Goal: Task Accomplishment & Management: Use online tool/utility

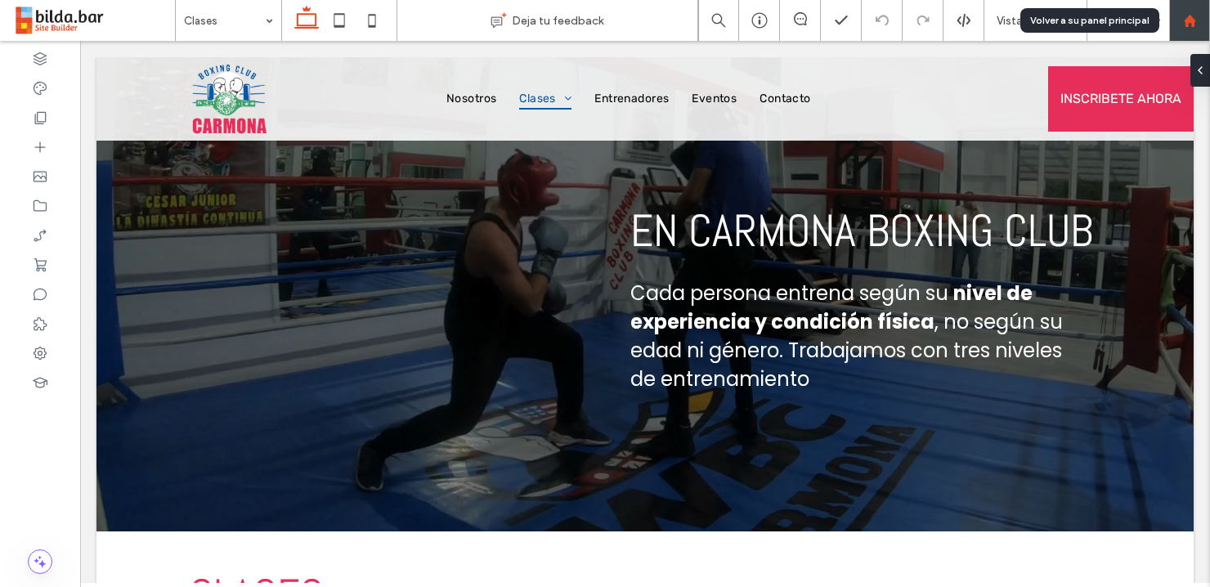
click at [1191, 19] on use at bounding box center [1189, 20] width 12 height 12
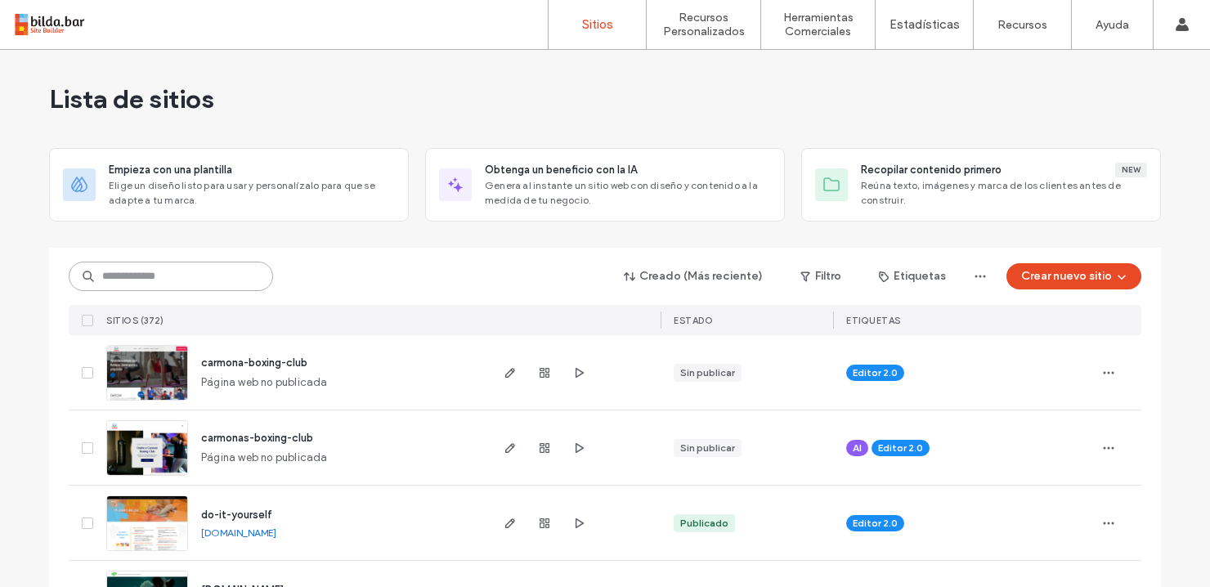
click at [139, 276] on input at bounding box center [171, 276] width 204 height 29
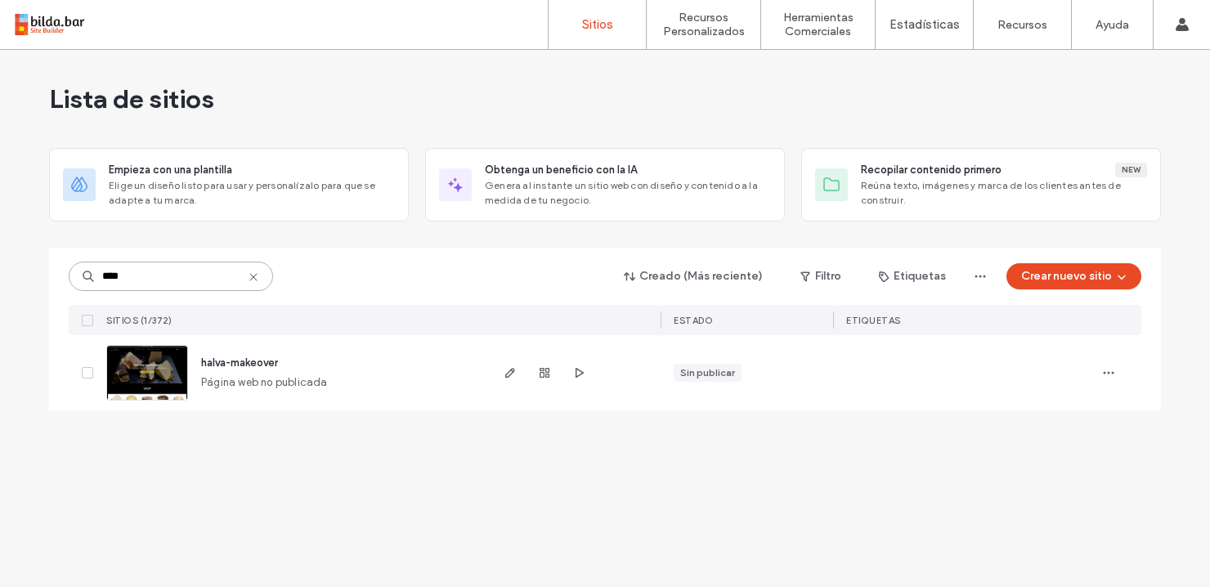
drag, startPoint x: 130, startPoint y: 279, endPoint x: 98, endPoint y: 282, distance: 32.1
click at [98, 282] on input "****" at bounding box center [171, 276] width 204 height 29
type input "****"
click at [256, 278] on icon at bounding box center [253, 277] width 13 height 13
type input "****"
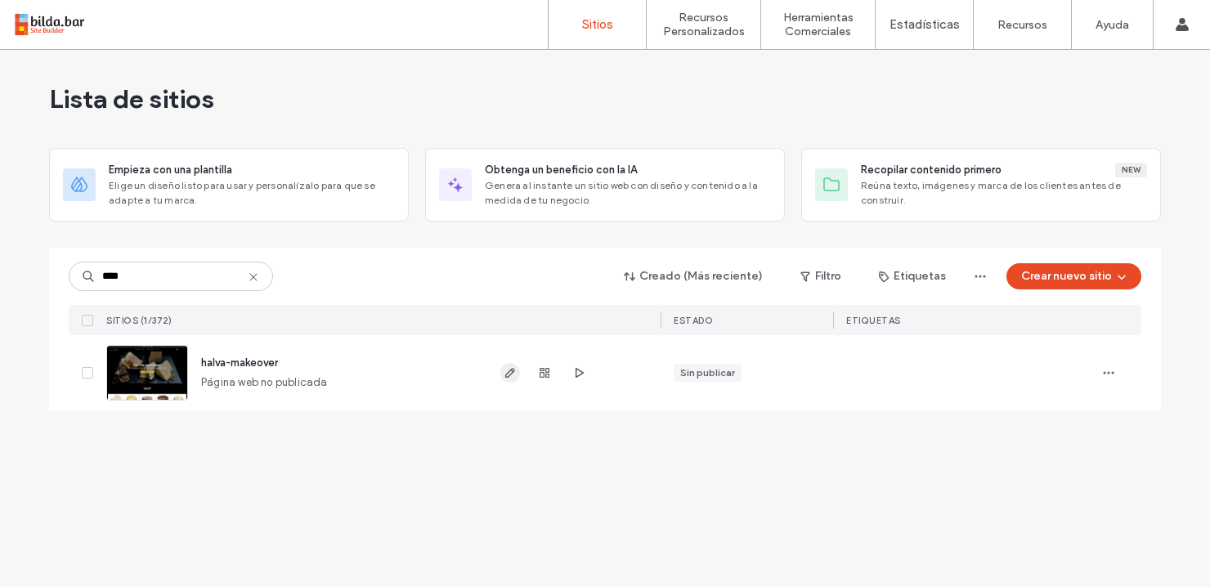
click at [504, 370] on icon "button" at bounding box center [510, 372] width 13 height 13
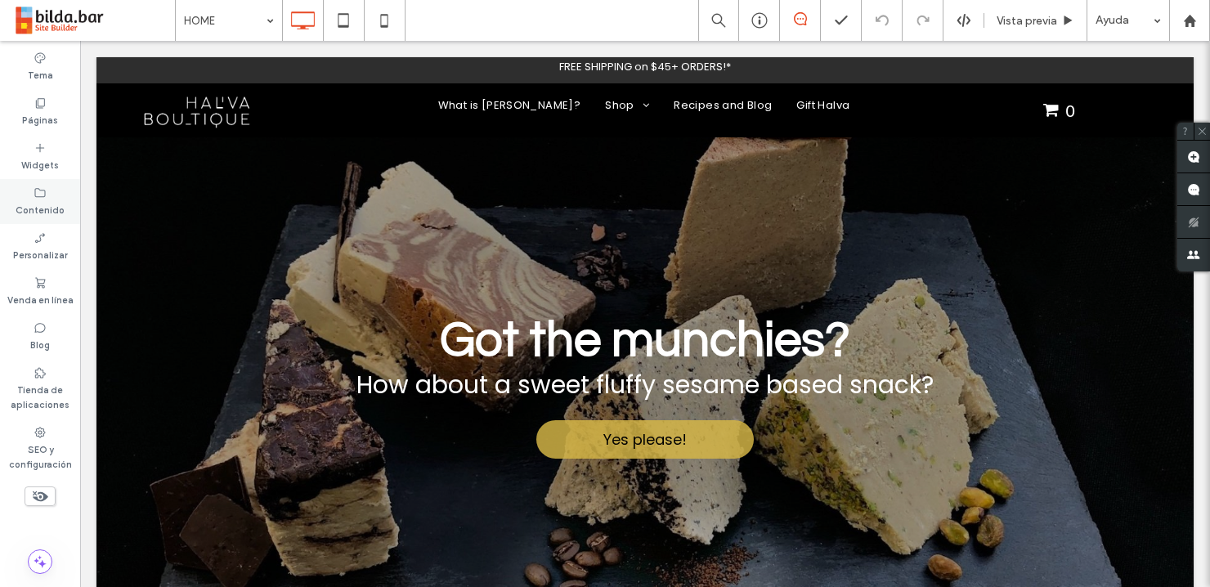
click at [38, 196] on icon at bounding box center [40, 192] width 13 height 13
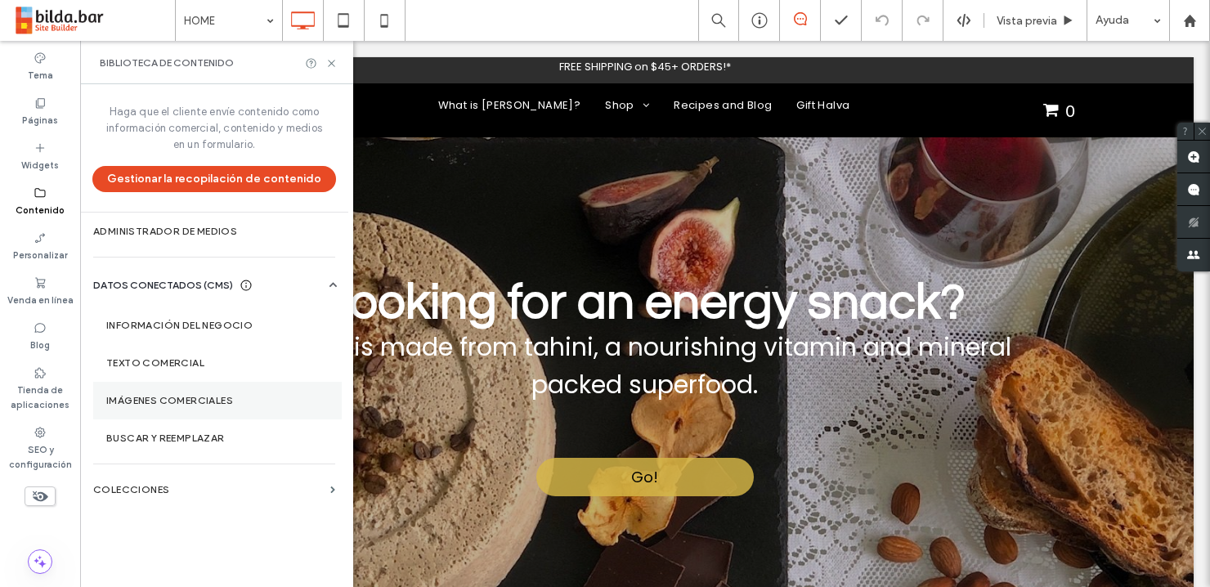
click at [190, 398] on label "Imágenes comerciales" at bounding box center [217, 400] width 222 height 11
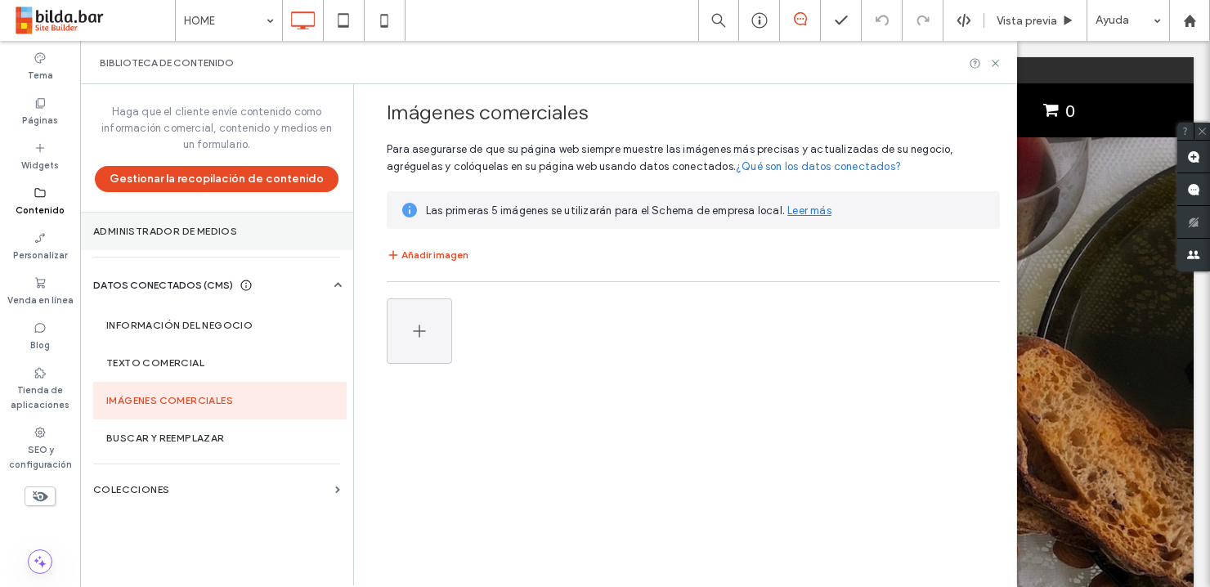
click at [175, 223] on section "Administrador de medios" at bounding box center [216, 232] width 273 height 38
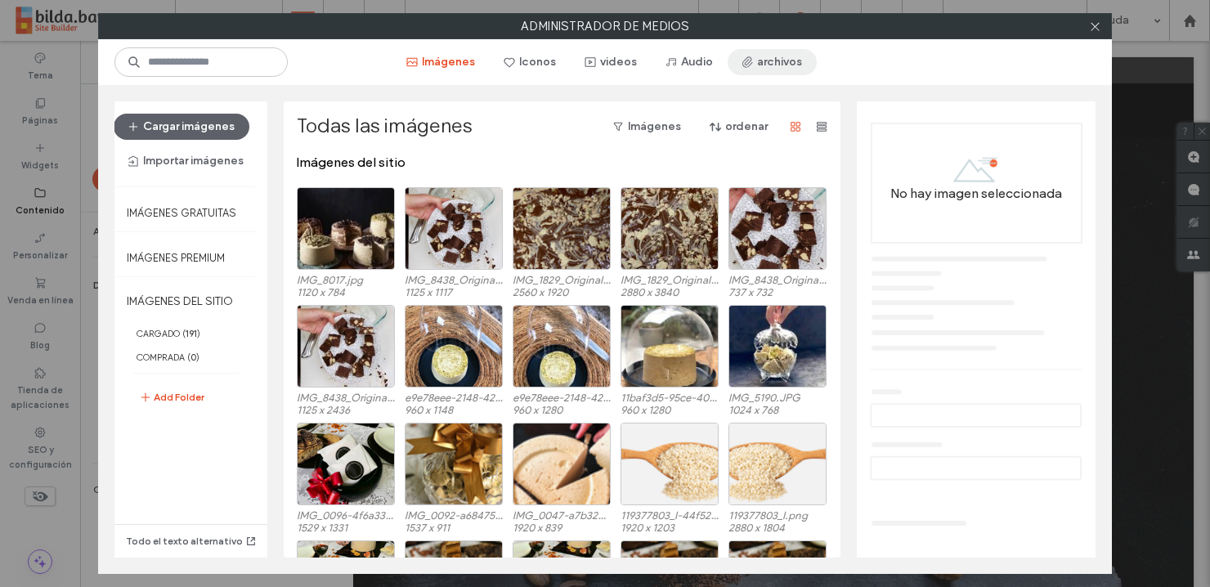
click at [755, 65] on button "archivos" at bounding box center [772, 62] width 89 height 26
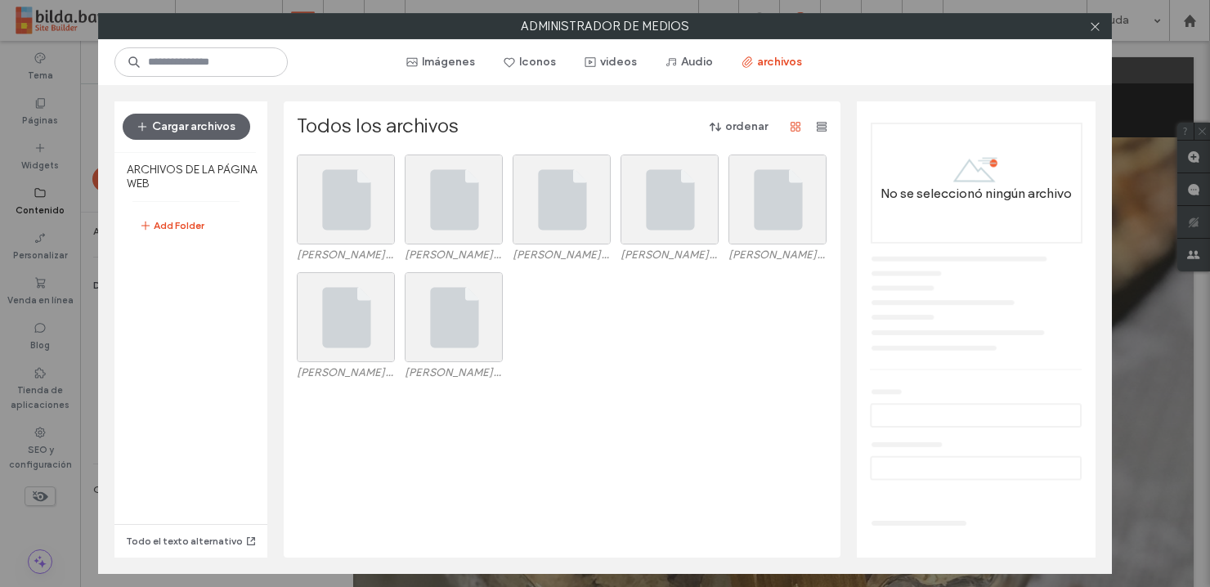
click at [595, 313] on div "brandon-grotesque-light-58a8a4b38001d.woff brandon-grotesque-thin-italic-58a8a3…" at bounding box center [567, 331] width 540 height 118
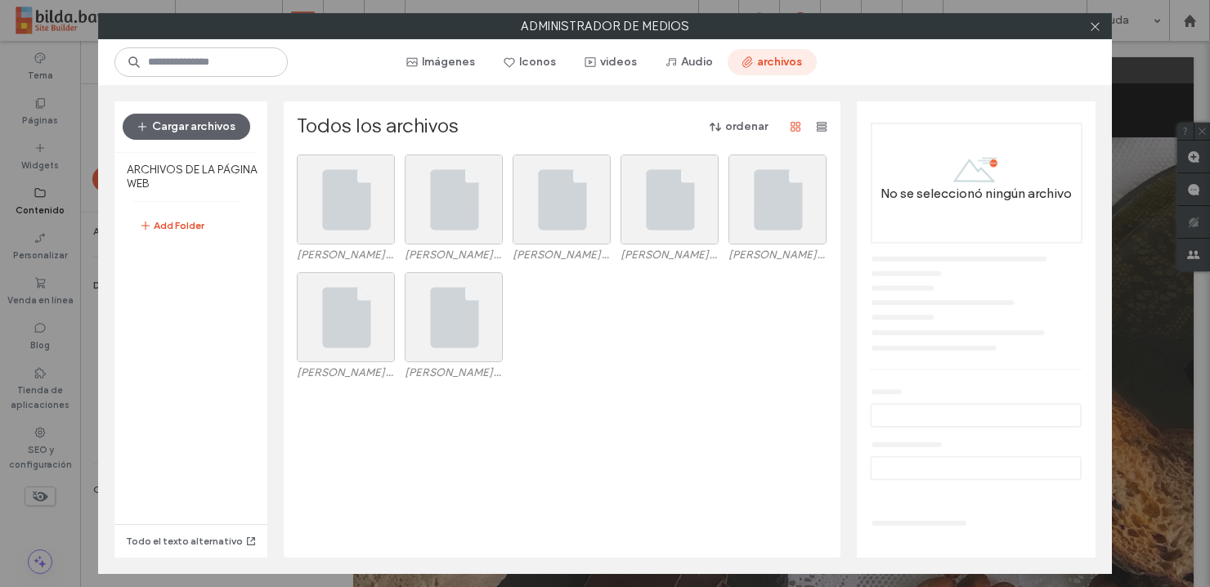
click at [768, 65] on button "archivos" at bounding box center [772, 62] width 89 height 26
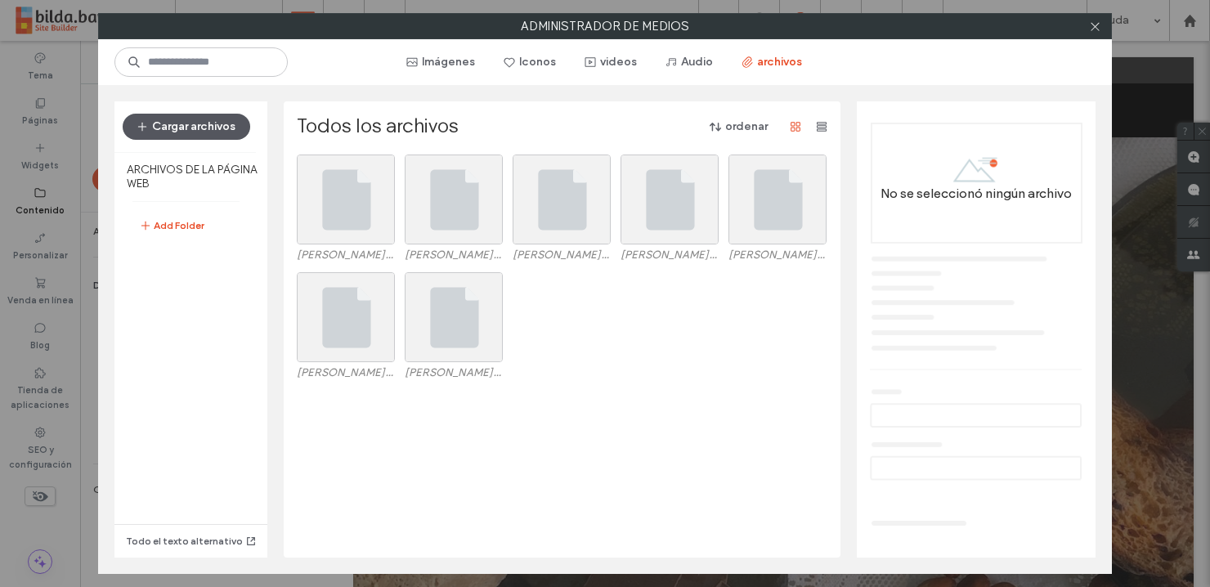
click at [204, 132] on button "Cargar archivos" at bounding box center [187, 127] width 128 height 26
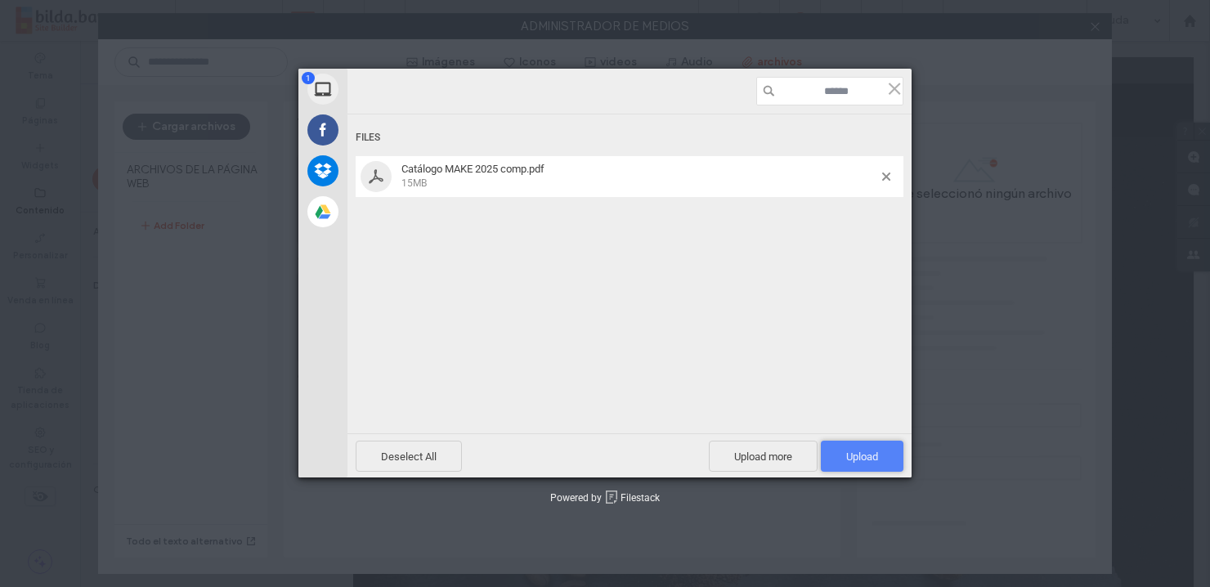
click at [858, 449] on span "Upload 1" at bounding box center [862, 456] width 83 height 31
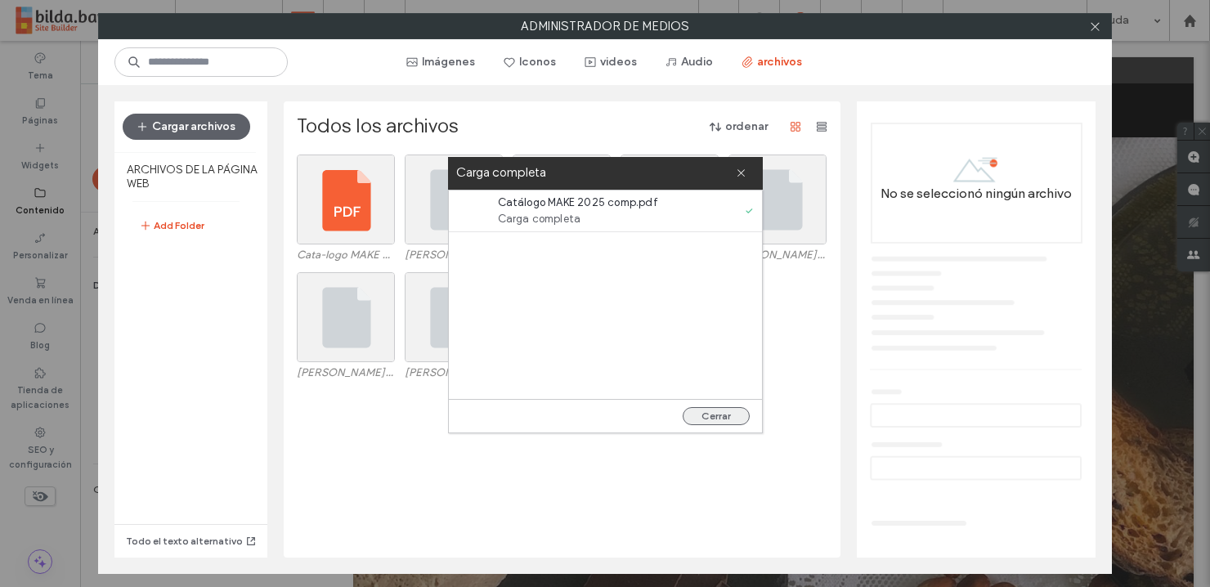
click at [728, 410] on button "Cerrar" at bounding box center [716, 416] width 67 height 18
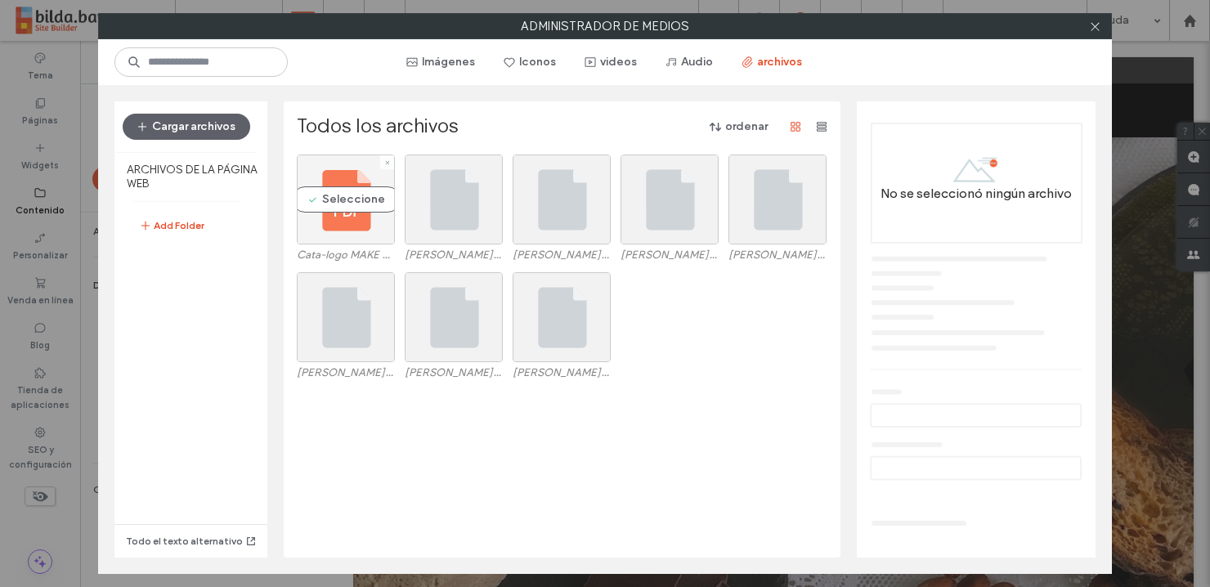
click at [352, 203] on div "Seleccione" at bounding box center [346, 200] width 98 height 90
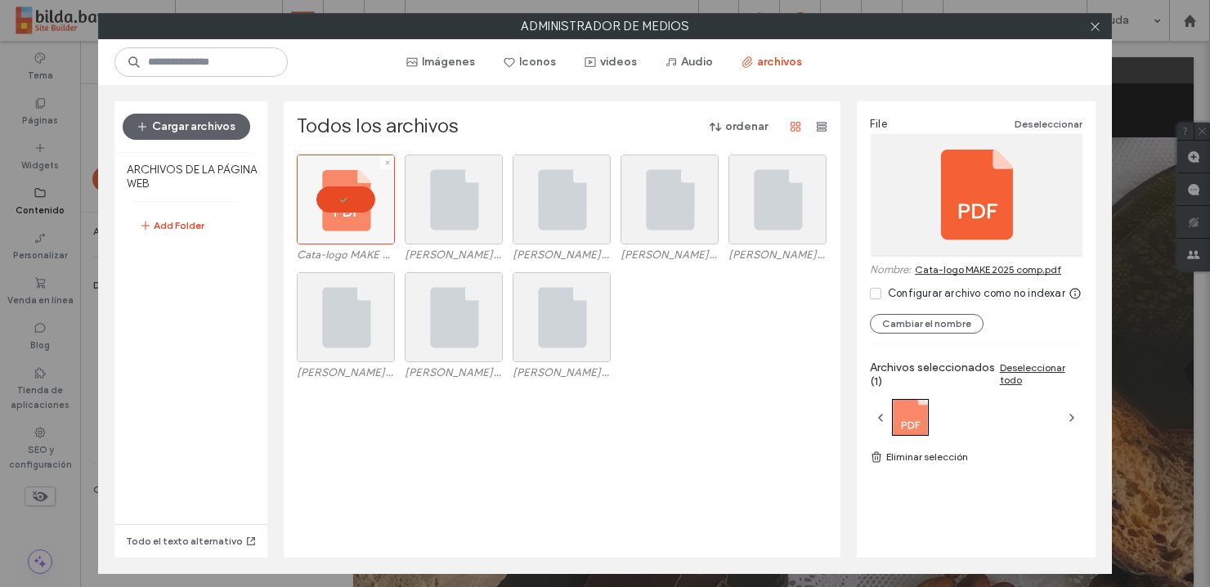
click at [352, 203] on div at bounding box center [346, 200] width 98 height 90
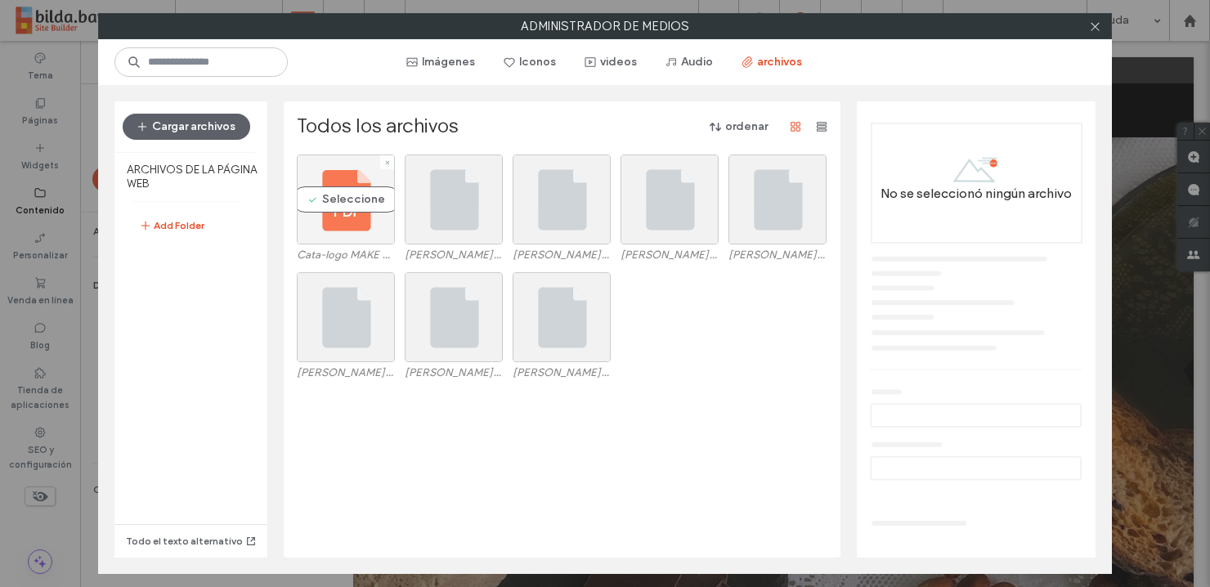
click at [352, 203] on div "Seleccione" at bounding box center [346, 200] width 98 height 90
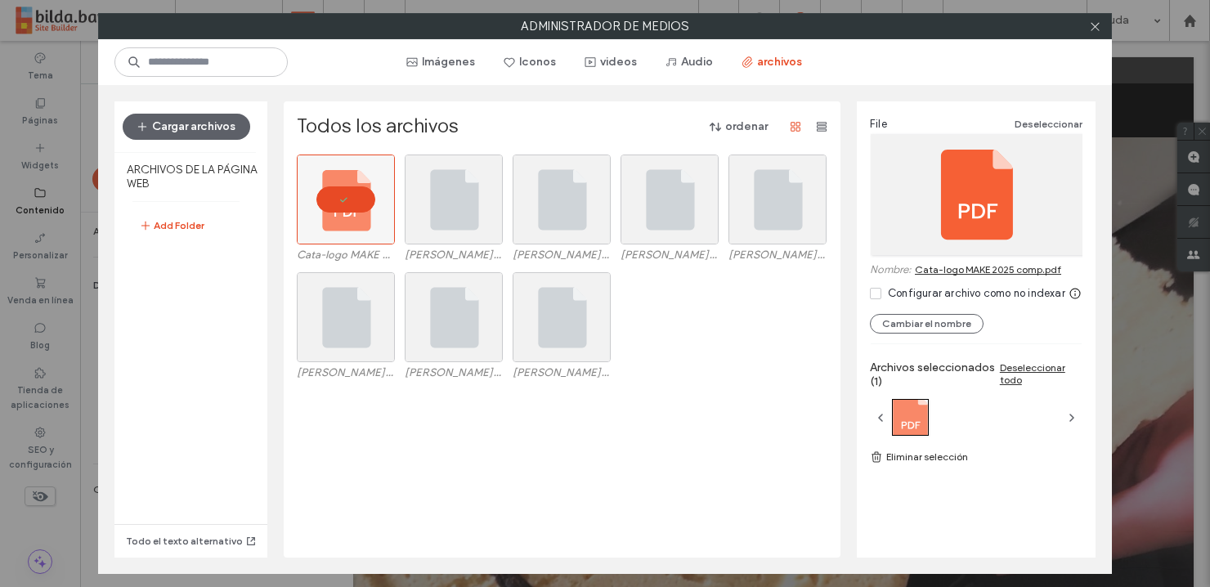
click at [952, 271] on link "Cata-logo MAKE 2025 comp.pdf" at bounding box center [988, 269] width 146 height 12
click at [970, 266] on link "Cata-logo MAKE 2025 comp.pdf" at bounding box center [988, 269] width 146 height 12
